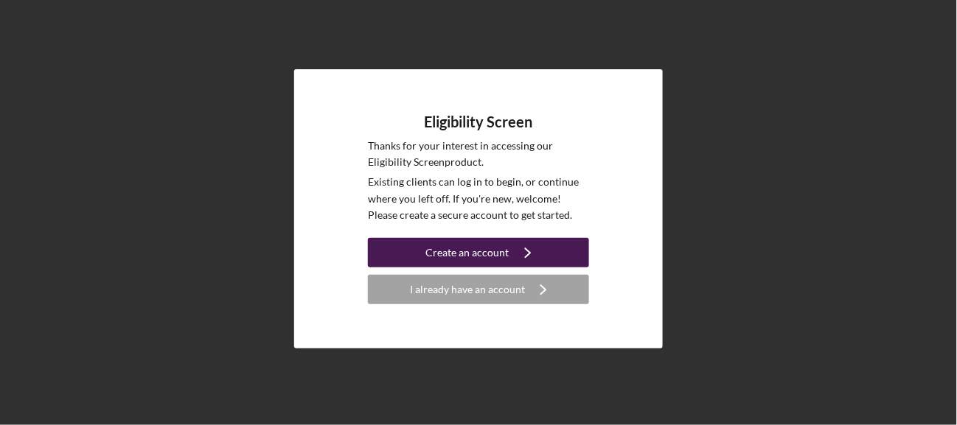
click at [498, 246] on div "Create an account" at bounding box center [467, 252] width 83 height 29
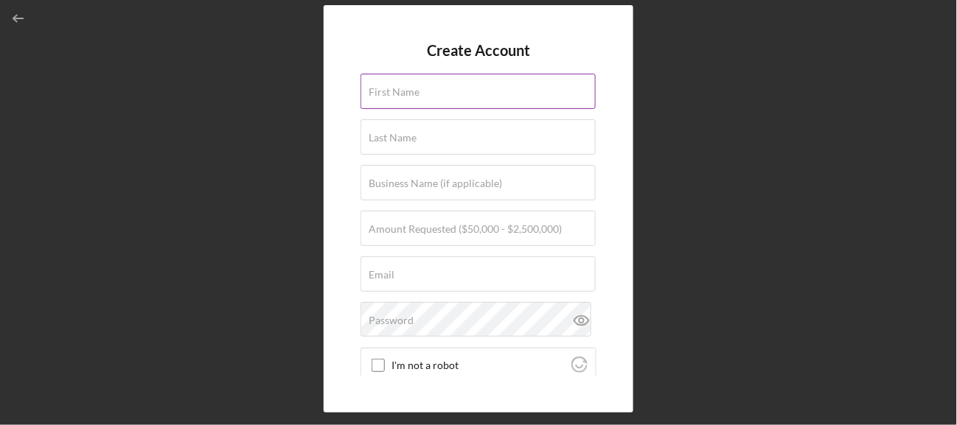
click at [400, 88] on label "First Name" at bounding box center [394, 92] width 51 height 12
click at [400, 88] on input "First Name" at bounding box center [478, 91] width 235 height 35
type input "[PERSON_NAME]"
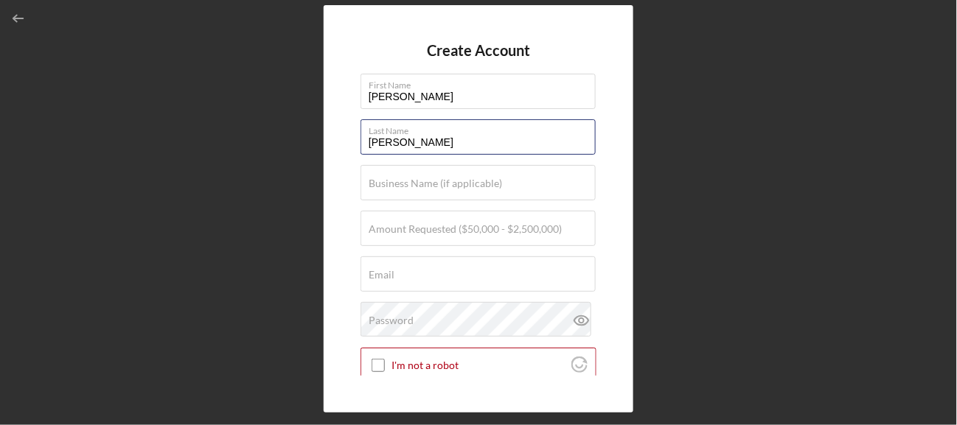
type input "[PERSON_NAME]"
click at [352, 165] on div "Create Account First Name [PERSON_NAME] Last Name [PERSON_NAME] Business Name (…" at bounding box center [479, 209] width 310 height 408
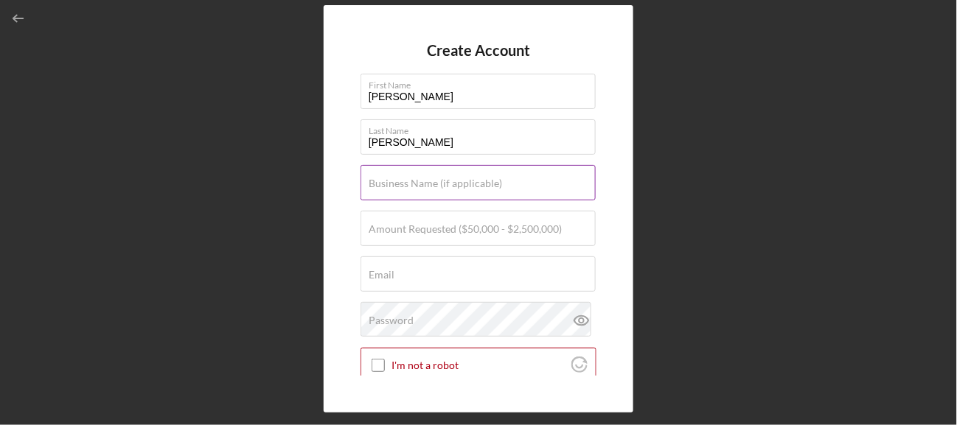
click at [381, 182] on label "Business Name (if applicable)" at bounding box center [435, 184] width 133 height 12
click at [381, 182] on input "Business Name (if applicable)" at bounding box center [478, 182] width 235 height 35
click at [448, 187] on label "Business Name (if applicable)" at bounding box center [435, 184] width 133 height 12
click at [448, 187] on input "Business Name (if applicable)" at bounding box center [478, 182] width 235 height 35
type input "W"
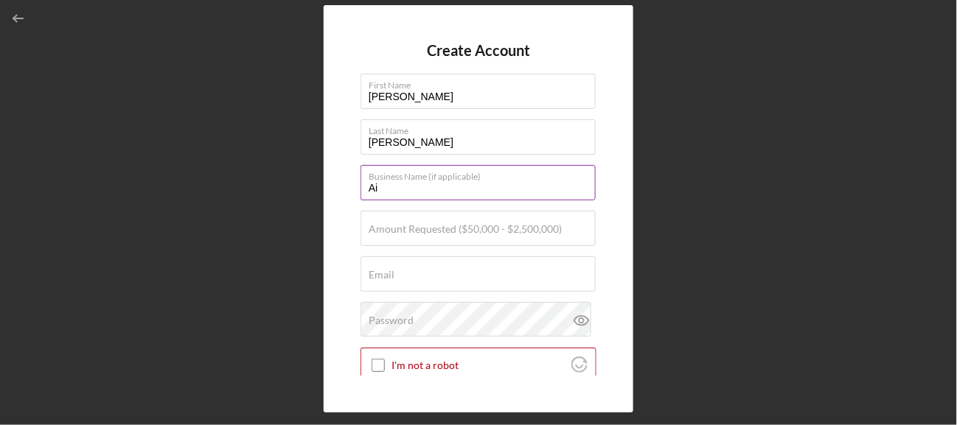
type input "A"
click at [393, 188] on input "Whirwind Enterprises" at bounding box center [478, 182] width 235 height 35
click at [470, 189] on input "Whirlwind Enterprises" at bounding box center [478, 182] width 235 height 35
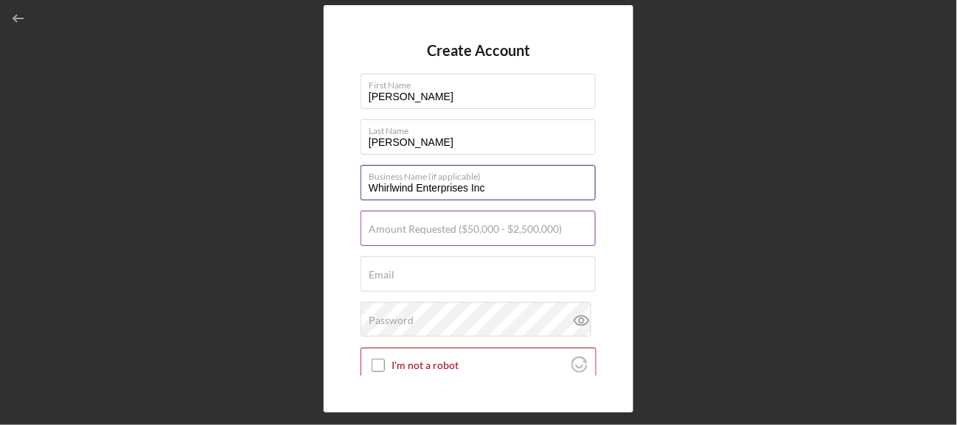
type input "Whirlwind Enterprises Inc"
click at [420, 233] on label "Amount Requested ($50,000 - $2,500,000)" at bounding box center [465, 229] width 193 height 12
click at [420, 233] on input "Amount Requested ($50,000 - $2,500,000)" at bounding box center [478, 228] width 235 height 35
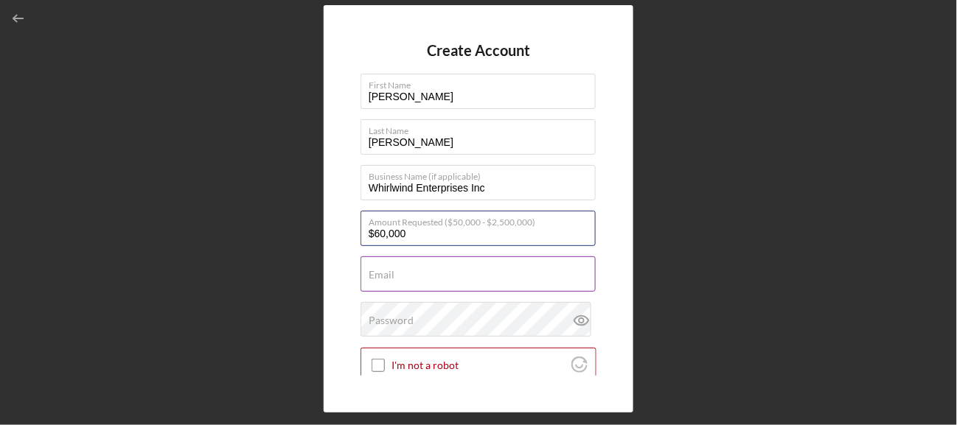
type input "$60,000"
click at [403, 276] on input "Email" at bounding box center [478, 274] width 235 height 35
type input "[PERSON_NAME][EMAIL_ADDRESS][DOMAIN_NAME]"
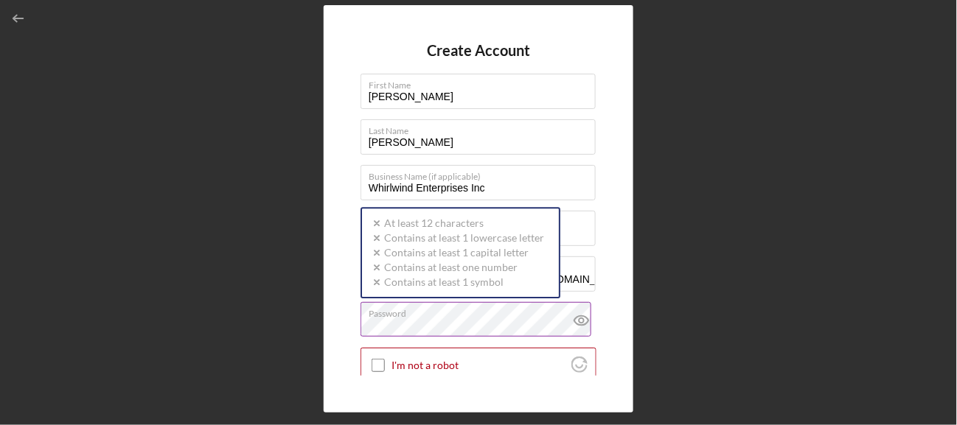
click at [519, 318] on div "Password Icon/icon-validation-no At least 12 characters Icon/icon-validation-no…" at bounding box center [479, 320] width 236 height 37
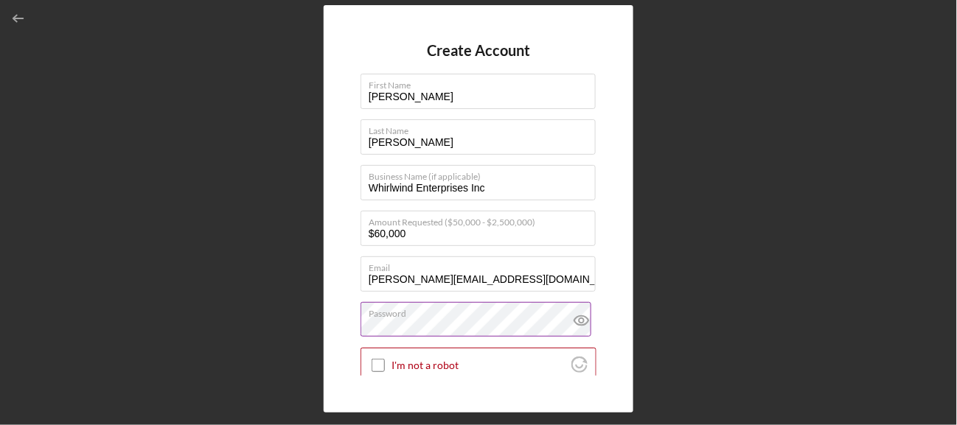
click at [580, 313] on icon at bounding box center [581, 320] width 37 height 37
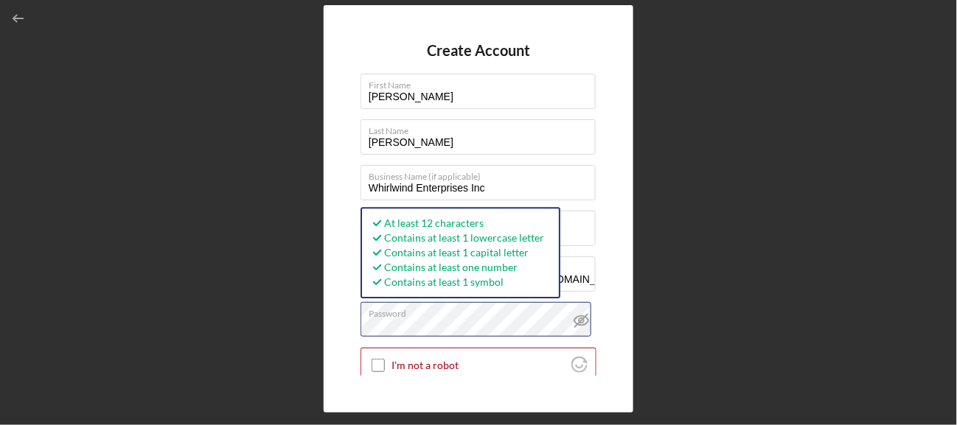
click at [318, 301] on div "Create Account First Name [PERSON_NAME] Last Name [PERSON_NAME] Business Name (…" at bounding box center [478, 209] width 942 height 418
click at [619, 294] on div "Create Account First Name [PERSON_NAME] Last Name [PERSON_NAME] Business Name (…" at bounding box center [479, 209] width 310 height 408
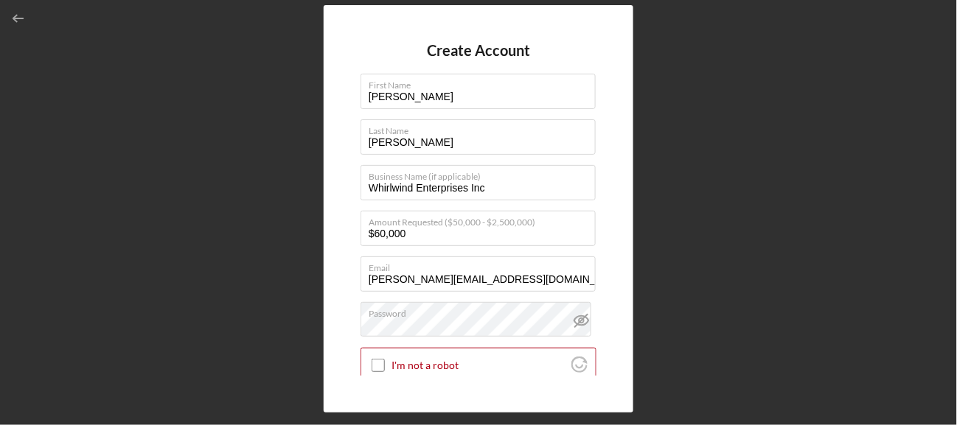
scroll to position [74, 0]
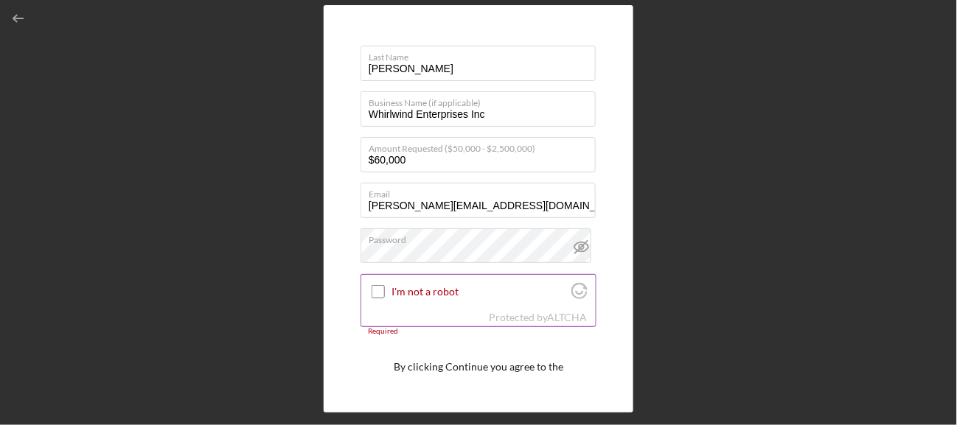
click at [381, 293] on input "I'm not a robot" at bounding box center [378, 291] width 13 height 13
checkbox input "true"
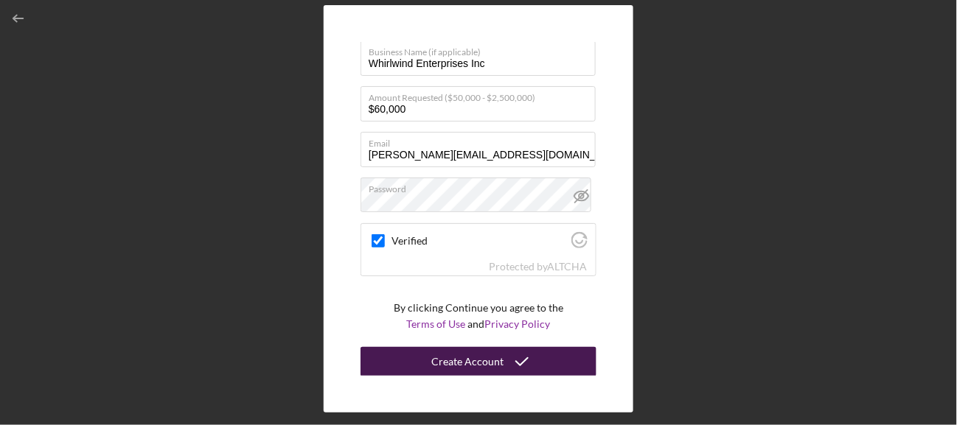
click at [471, 361] on div "Create Account" at bounding box center [467, 361] width 72 height 29
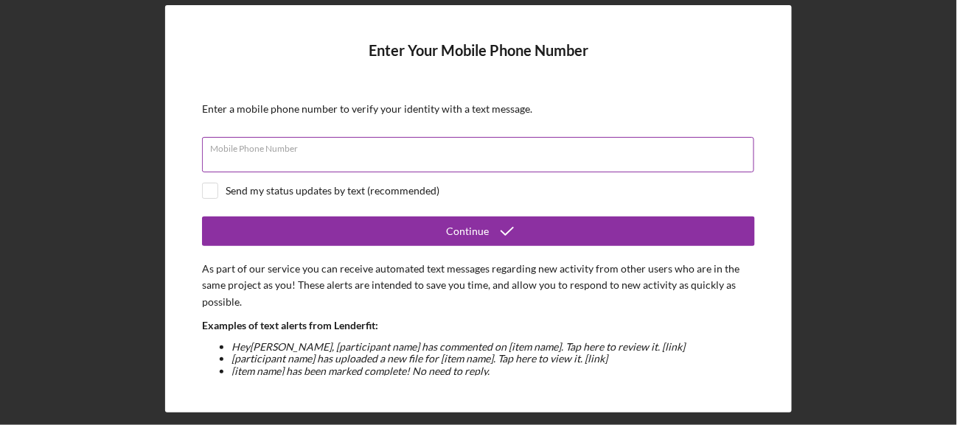
click at [484, 153] on input "Mobile Phone Number" at bounding box center [478, 154] width 552 height 35
type input "(171) 943-3670"
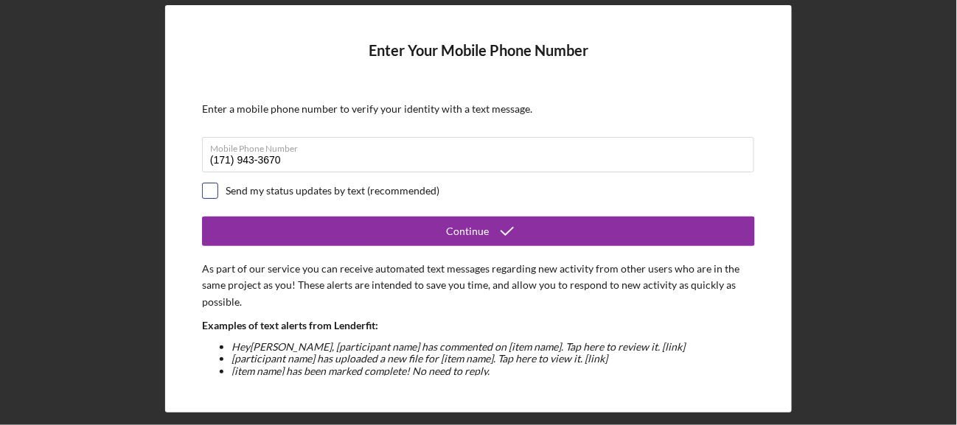
click at [204, 191] on input "checkbox" at bounding box center [210, 191] width 15 height 15
checkbox input "true"
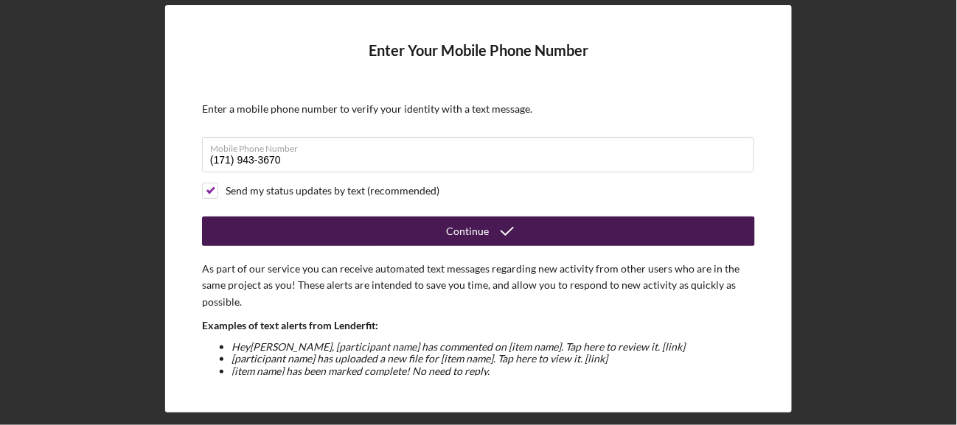
click at [492, 229] on icon "submit" at bounding box center [507, 231] width 37 height 37
drag, startPoint x: 243, startPoint y: 157, endPoint x: 192, endPoint y: 156, distance: 51.6
click at [192, 156] on div "Enter Your Mobile Phone Number Enter a mobile phone number to verify your ident…" at bounding box center [478, 209] width 627 height 408
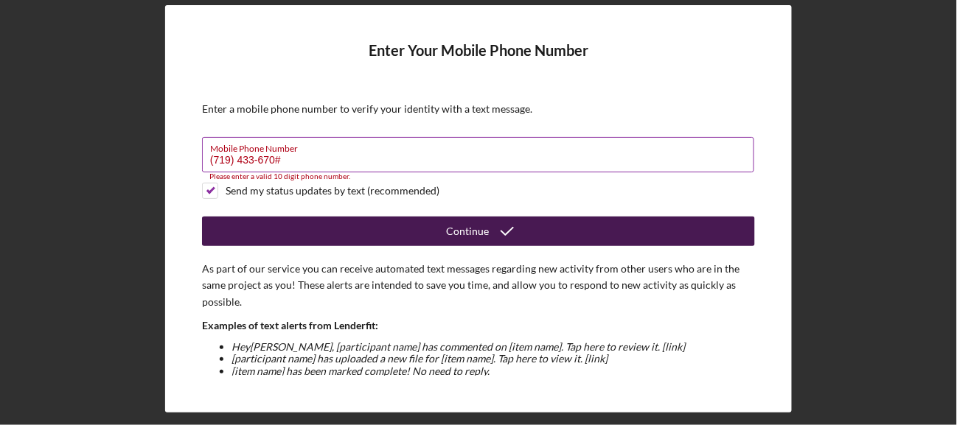
drag, startPoint x: 286, startPoint y: 159, endPoint x: 274, endPoint y: 159, distance: 11.8
click at [274, 159] on input "(719) 433-670#" at bounding box center [478, 154] width 552 height 35
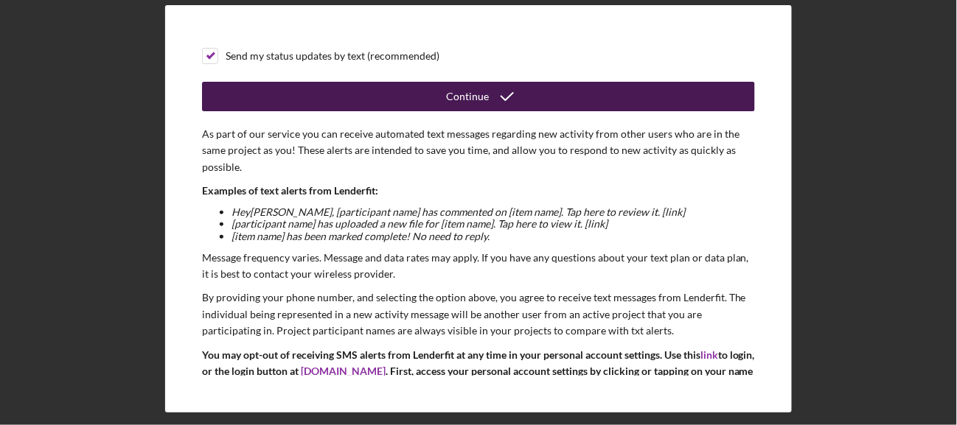
scroll to position [147, 0]
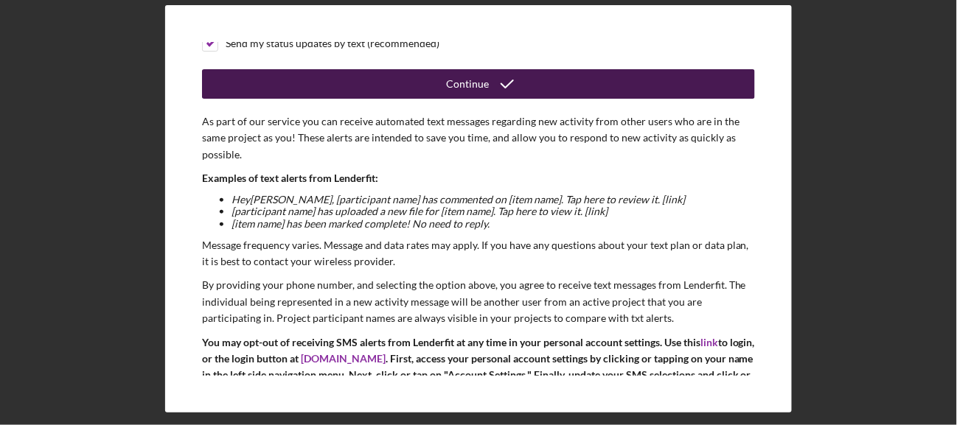
type input "[PHONE_NUMBER]"
click at [489, 83] on icon "submit" at bounding box center [507, 84] width 37 height 37
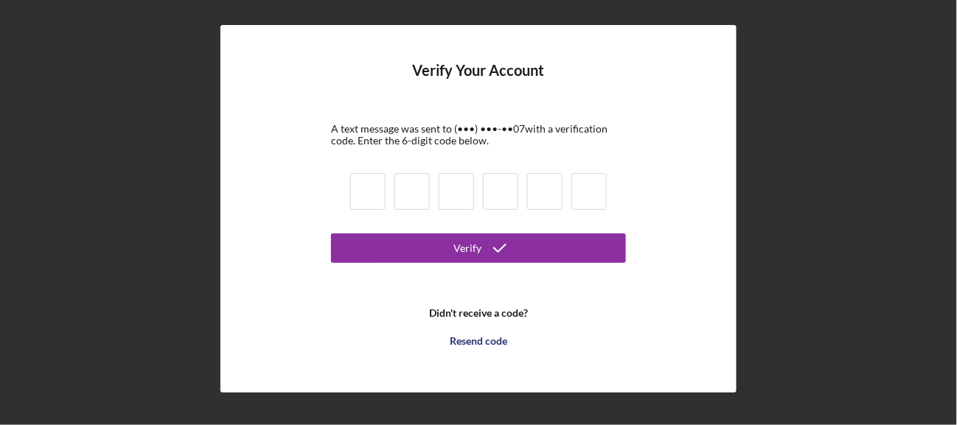
click at [365, 193] on input at bounding box center [367, 191] width 35 height 37
type input "1"
type input "0"
type input "6"
type input "9"
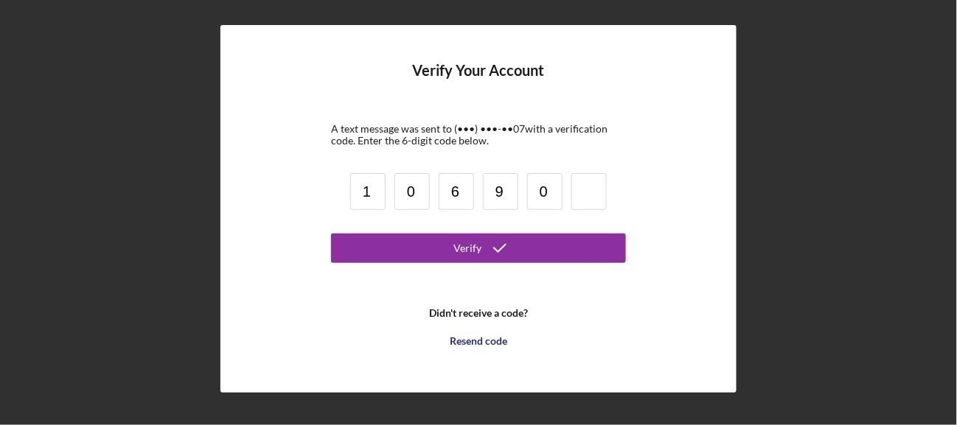
type input "0"
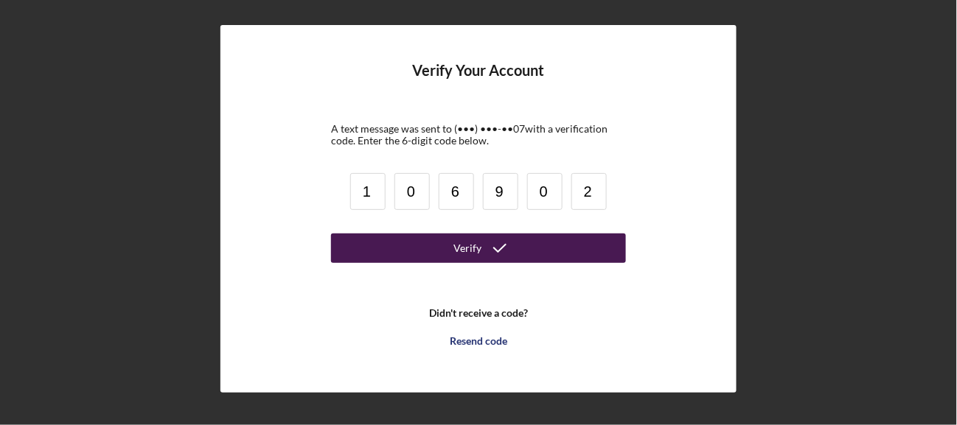
type input "2"
click at [526, 251] on button "Verify" at bounding box center [478, 248] width 295 height 29
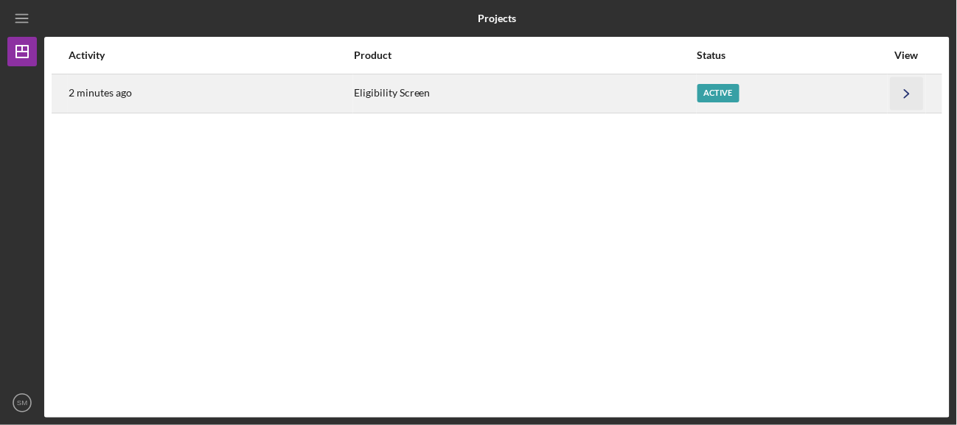
click at [908, 87] on icon "Icon/Navigate" at bounding box center [907, 93] width 33 height 33
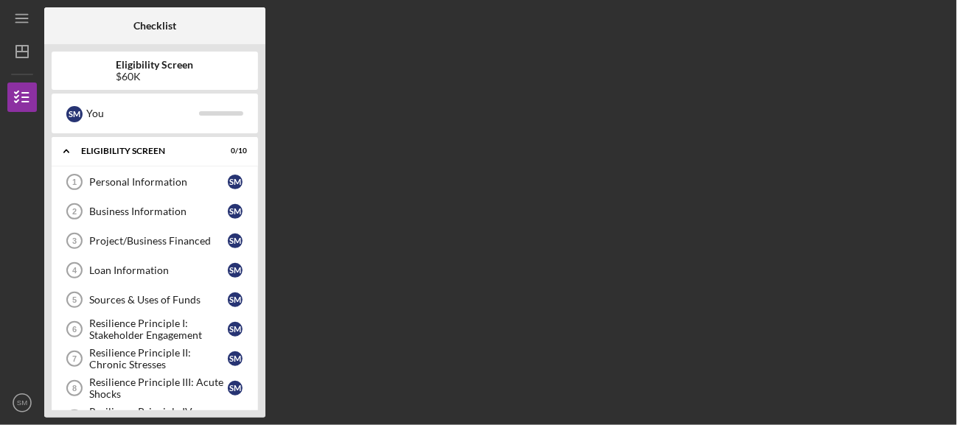
click at [601, 136] on div "Checklist Eligibility Screen $60K S M You Icon/Expander Eligibility Screen 0 / …" at bounding box center [496, 212] width 905 height 411
click at [150, 185] on div "Personal Information" at bounding box center [158, 182] width 139 height 12
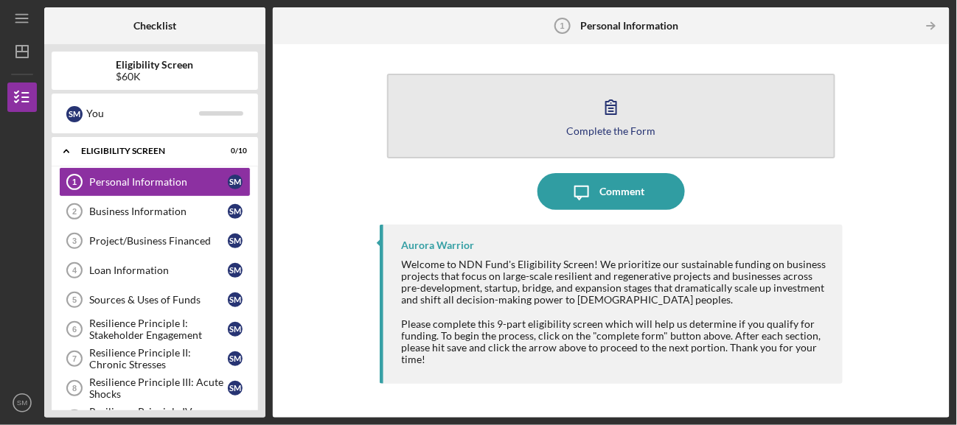
click at [568, 119] on button "Complete the Form Form" at bounding box center [611, 116] width 449 height 85
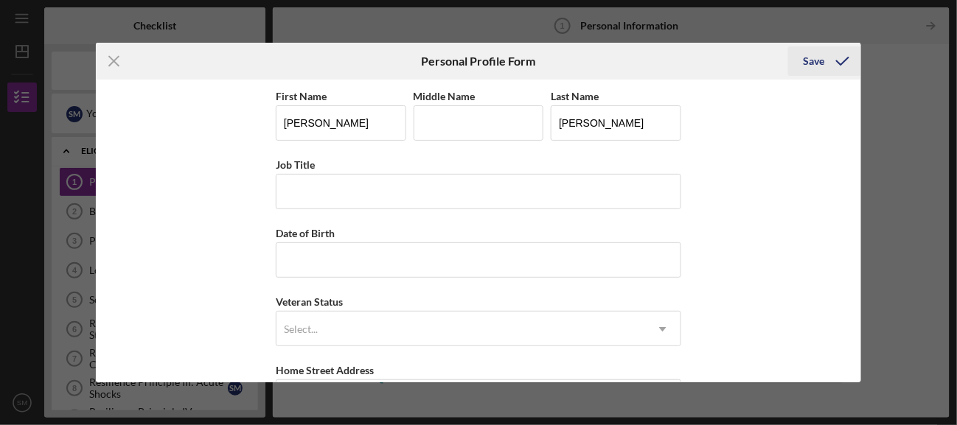
click at [811, 49] on div "Save" at bounding box center [813, 60] width 21 height 29
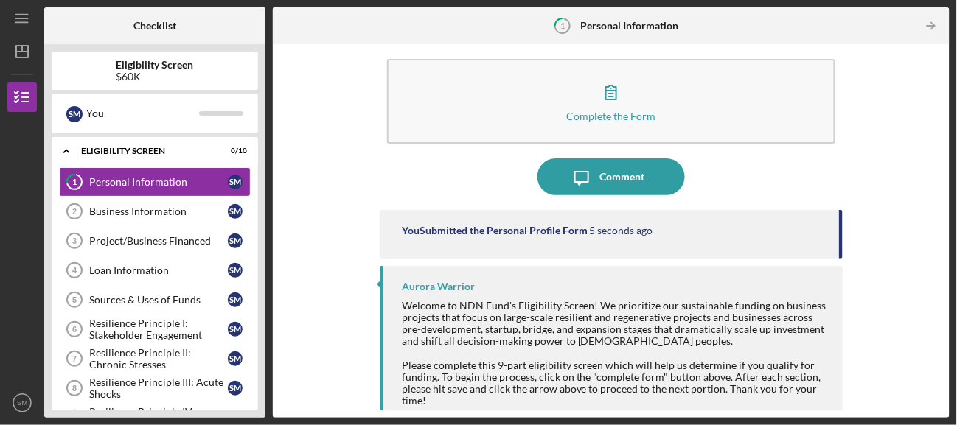
scroll to position [29, 0]
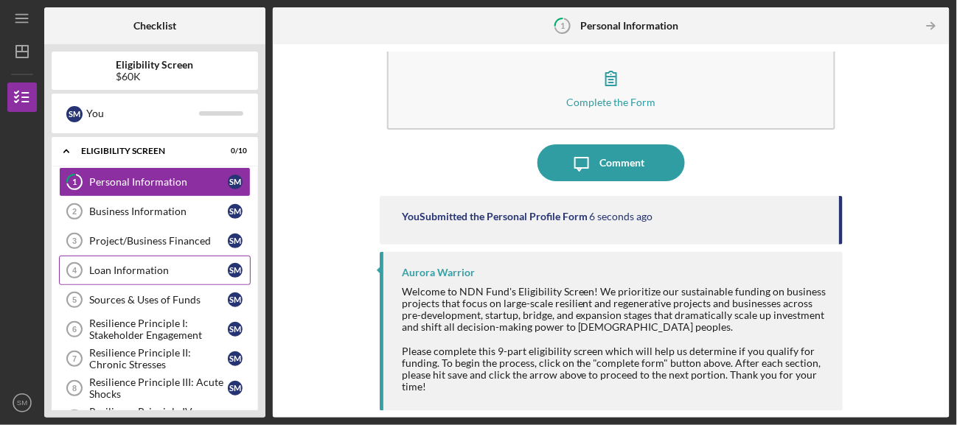
click at [151, 268] on div "Loan Information" at bounding box center [158, 271] width 139 height 12
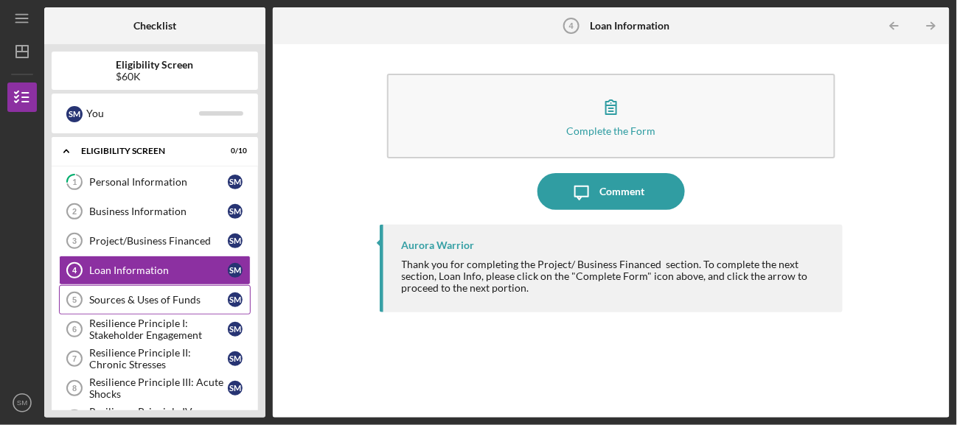
click at [184, 298] on div "Sources & Uses of Funds" at bounding box center [158, 300] width 139 height 12
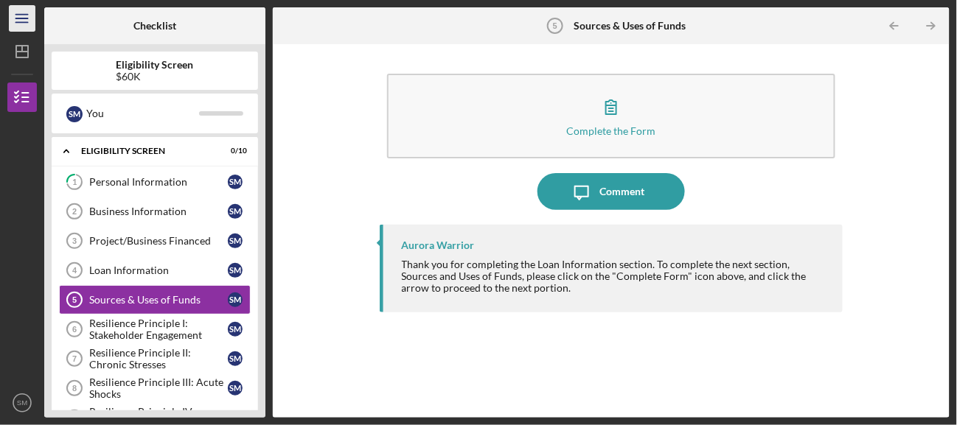
click at [19, 11] on icon "Icon/Menu" at bounding box center [22, 18] width 33 height 33
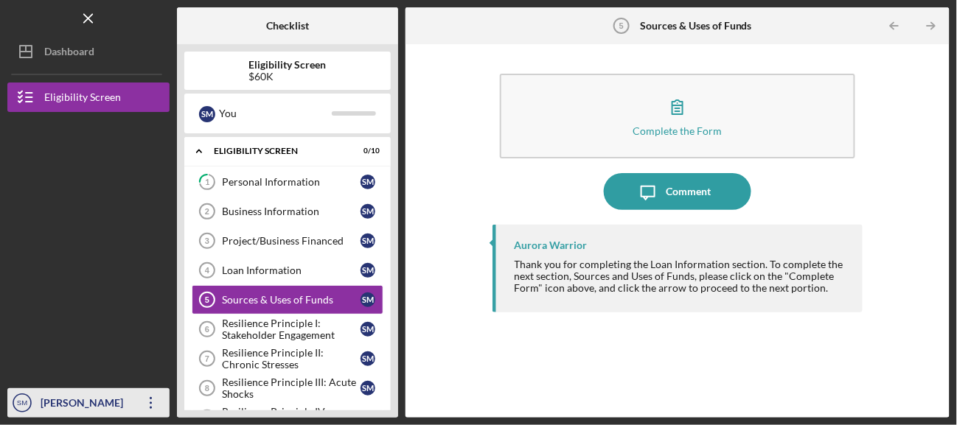
click at [153, 406] on icon "Icon/Overflow" at bounding box center [151, 403] width 37 height 37
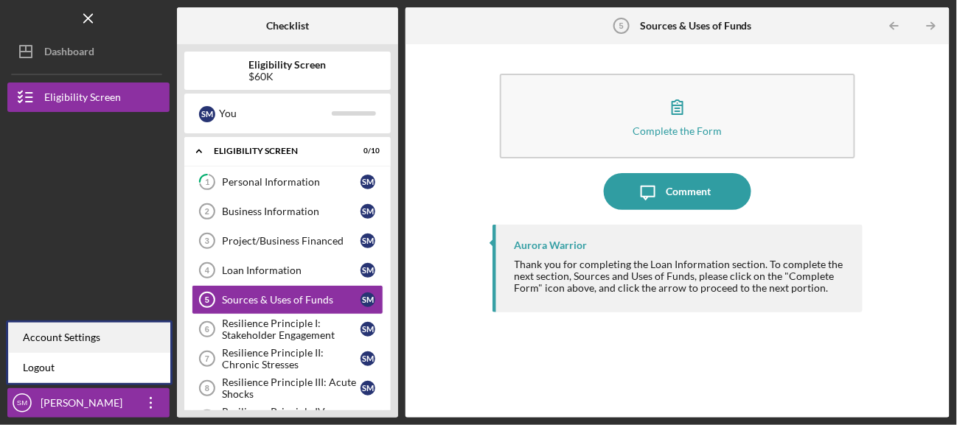
click at [84, 333] on div "Account Settings" at bounding box center [89, 338] width 162 height 30
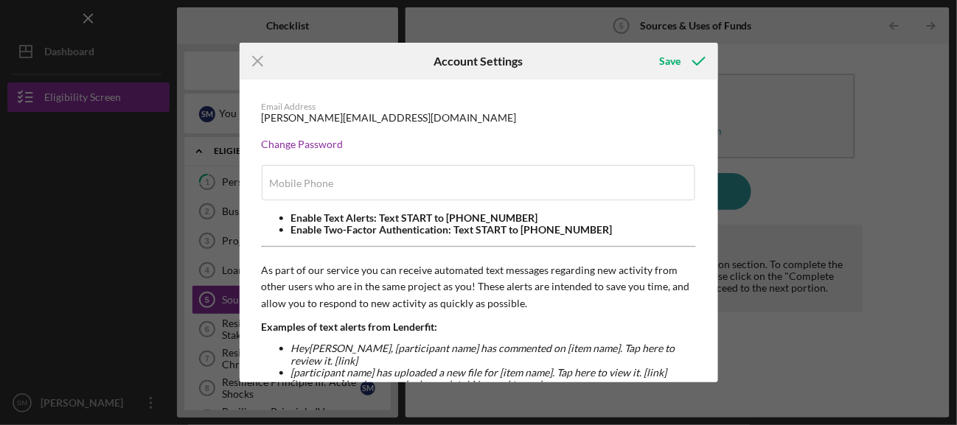
type input "[PHONE_NUMBER]"
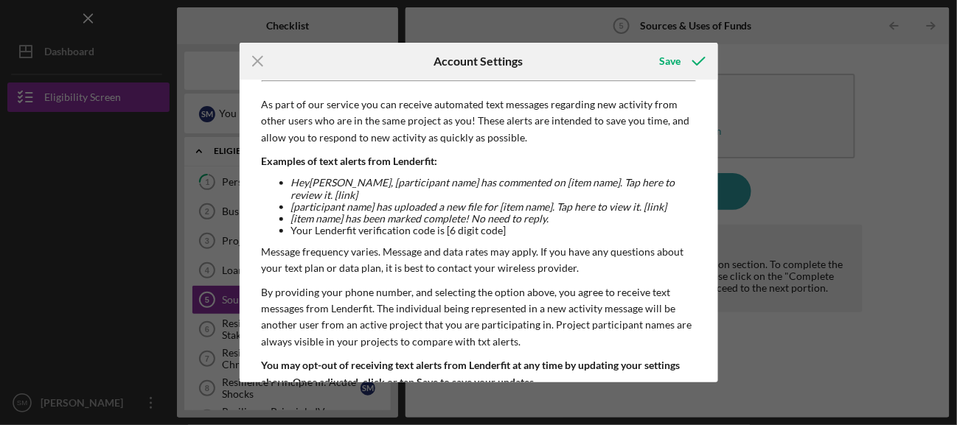
scroll to position [226, 0]
